Goal: Transaction & Acquisition: Purchase product/service

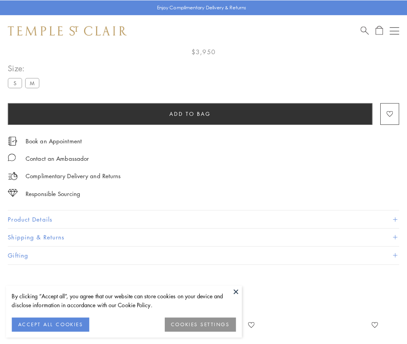
scroll to position [45, 0]
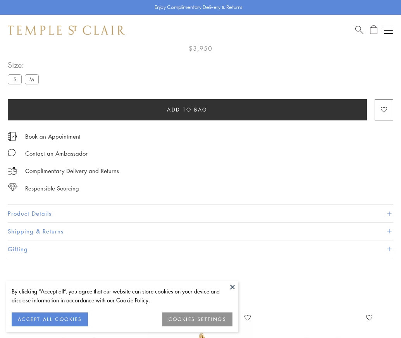
click at [187, 109] on span "Add to bag" at bounding box center [187, 109] width 41 height 9
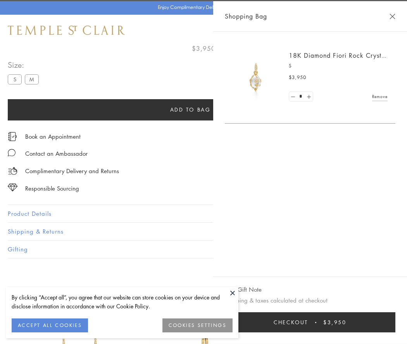
click at [395, 322] on button "Checkout $3,950" at bounding box center [310, 322] width 170 height 20
